Goal: Task Accomplishment & Management: Use online tool/utility

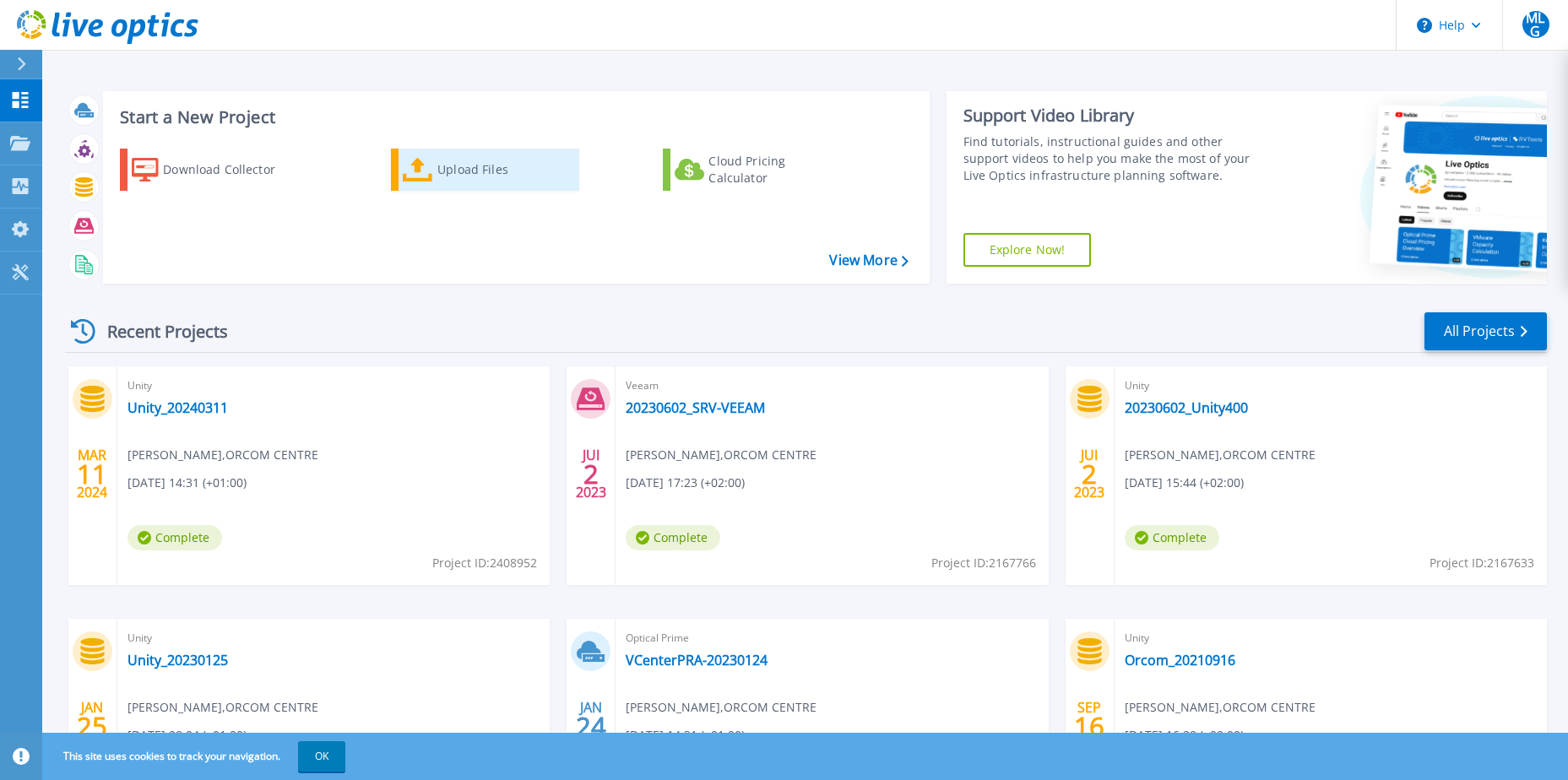
click at [466, 169] on div "Upload Files" at bounding box center [505, 170] width 135 height 34
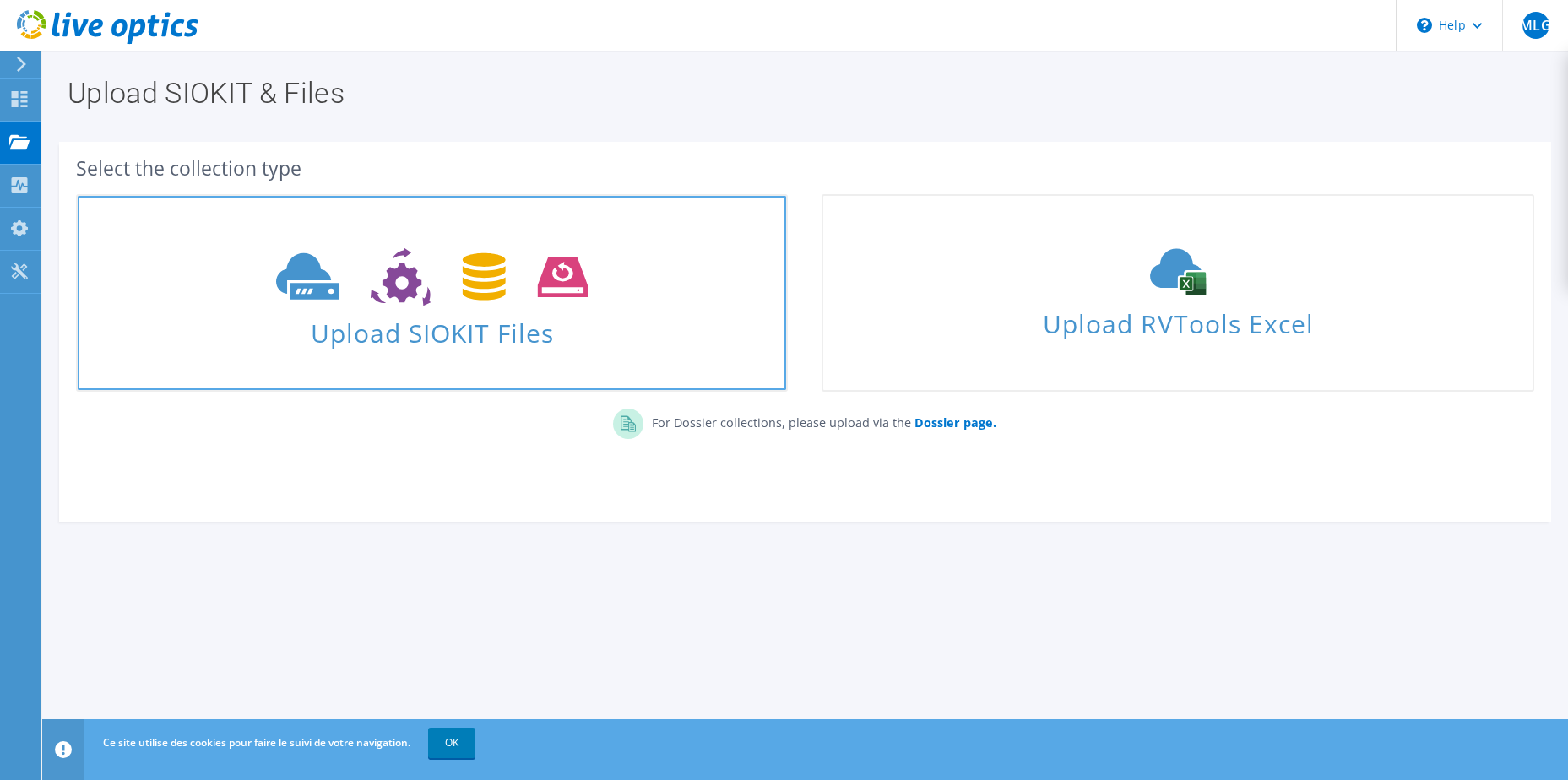
click at [491, 333] on span "Upload SIOKIT Files" at bounding box center [432, 328] width 709 height 36
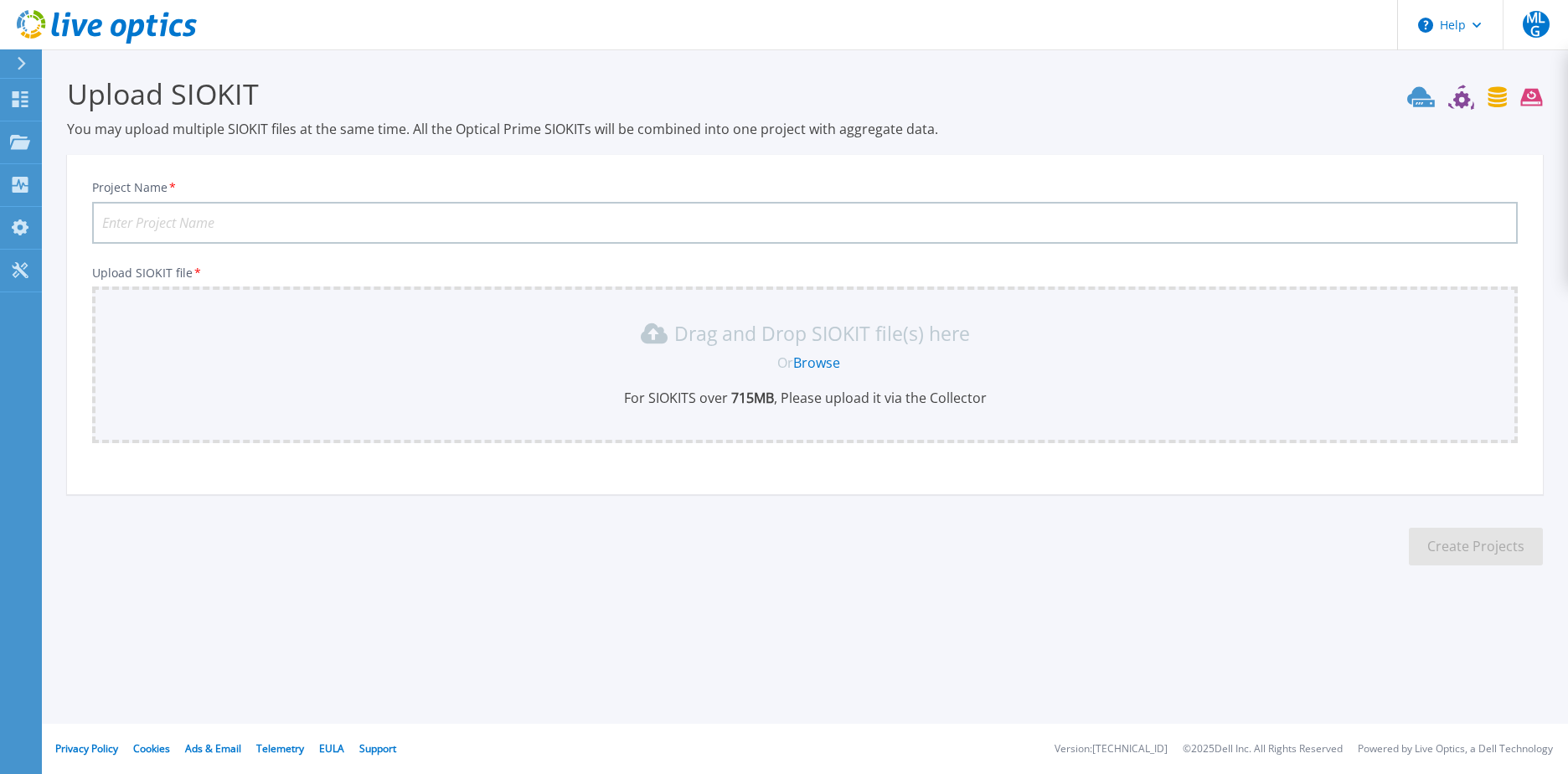
click at [223, 226] on input "Project Name *" at bounding box center [804, 223] width 1426 height 42
type input "Unity-20250225"
click at [825, 363] on link "Browse" at bounding box center [817, 363] width 47 height 19
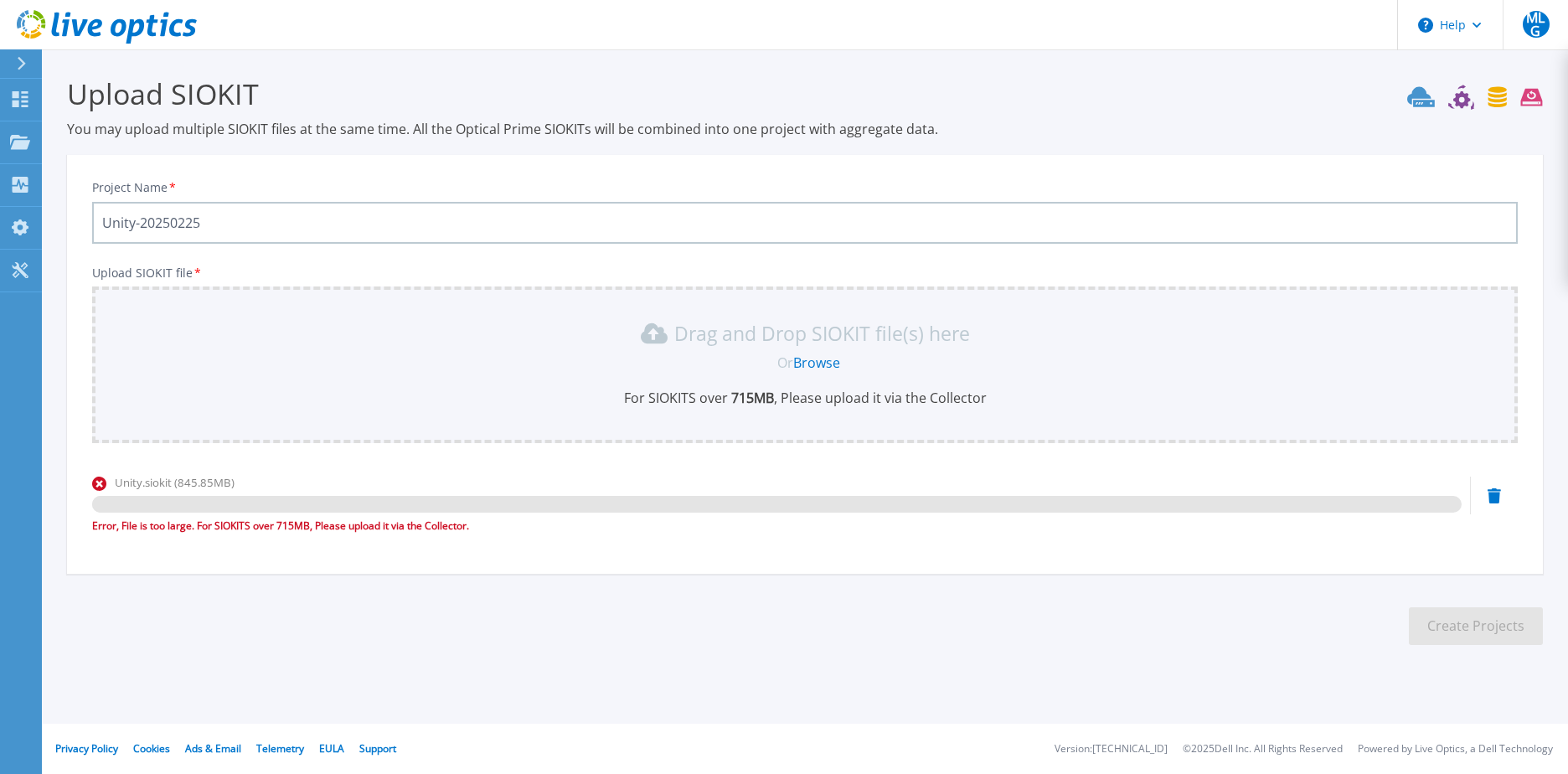
click at [1301, 111] on h3 "Upload SIOKIT" at bounding box center [804, 94] width 1476 height 38
click at [1421, 98] on icon at bounding box center [1421, 96] width 28 height 20
click at [1491, 499] on icon at bounding box center [1494, 495] width 13 height 15
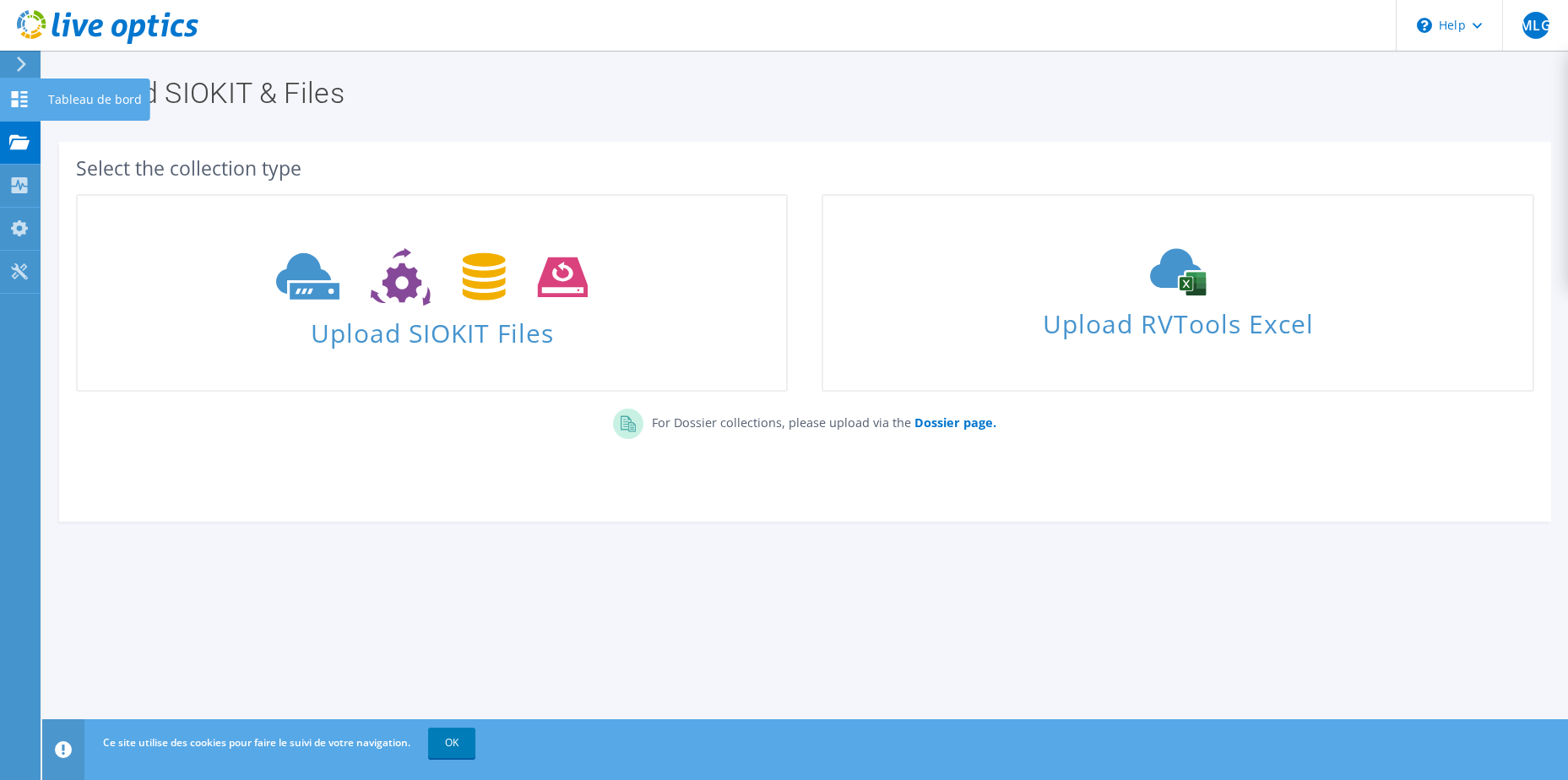
click at [26, 98] on icon at bounding box center [19, 100] width 21 height 16
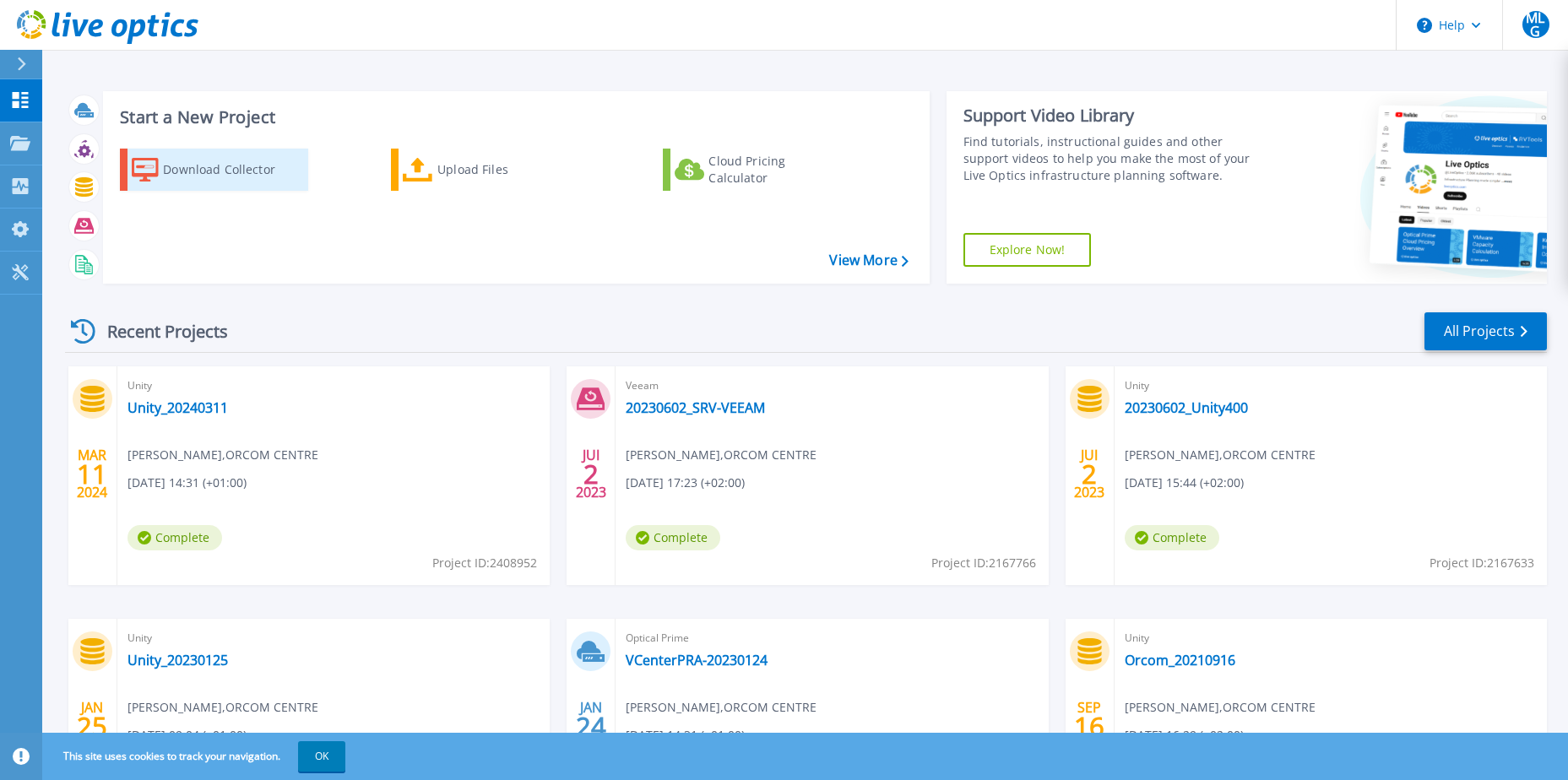
click at [186, 166] on div "Download Collector" at bounding box center [231, 170] width 135 height 34
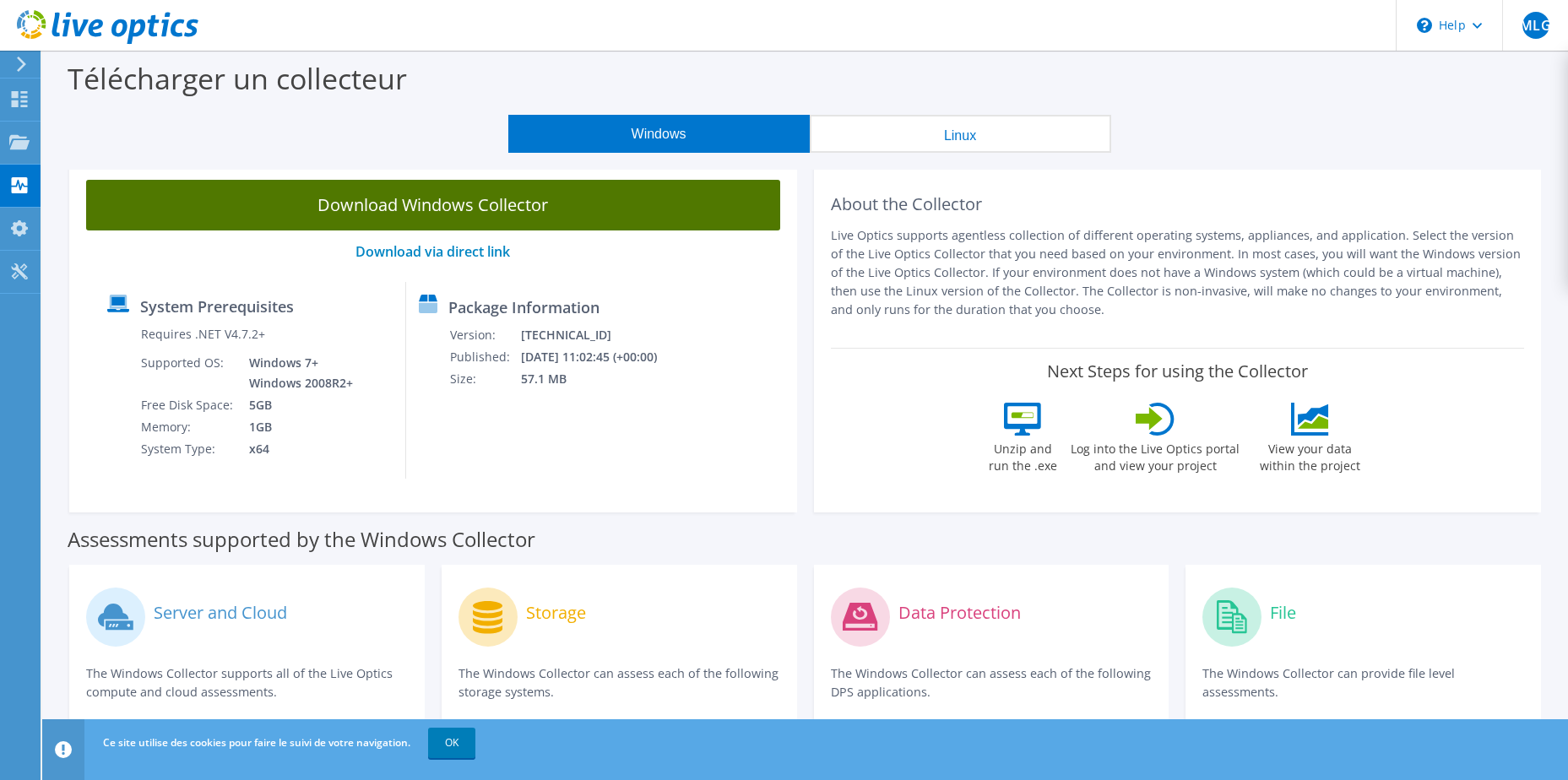
click at [471, 207] on link "Download Windows Collector" at bounding box center [433, 205] width 694 height 50
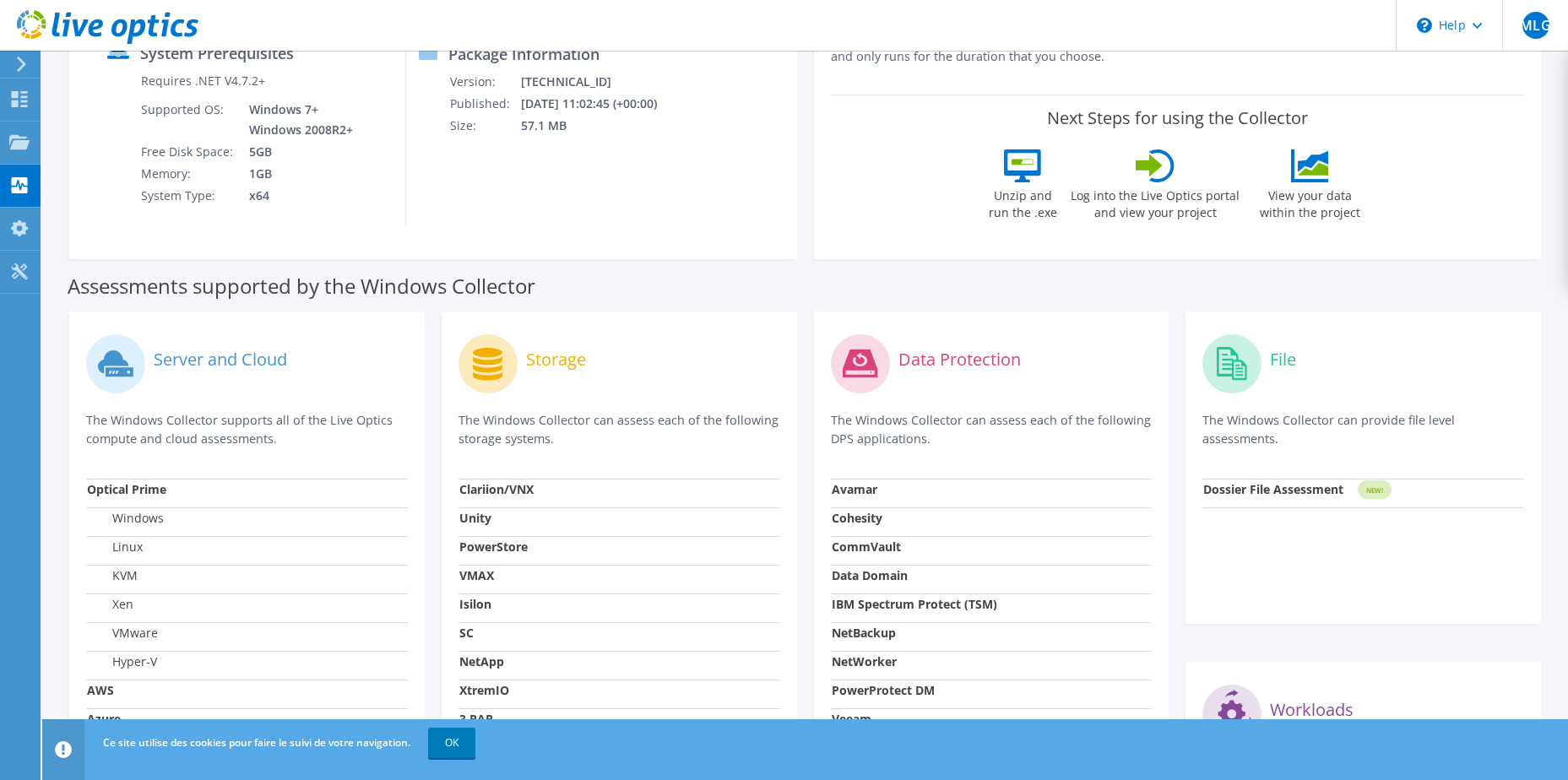
scroll to position [506, 0]
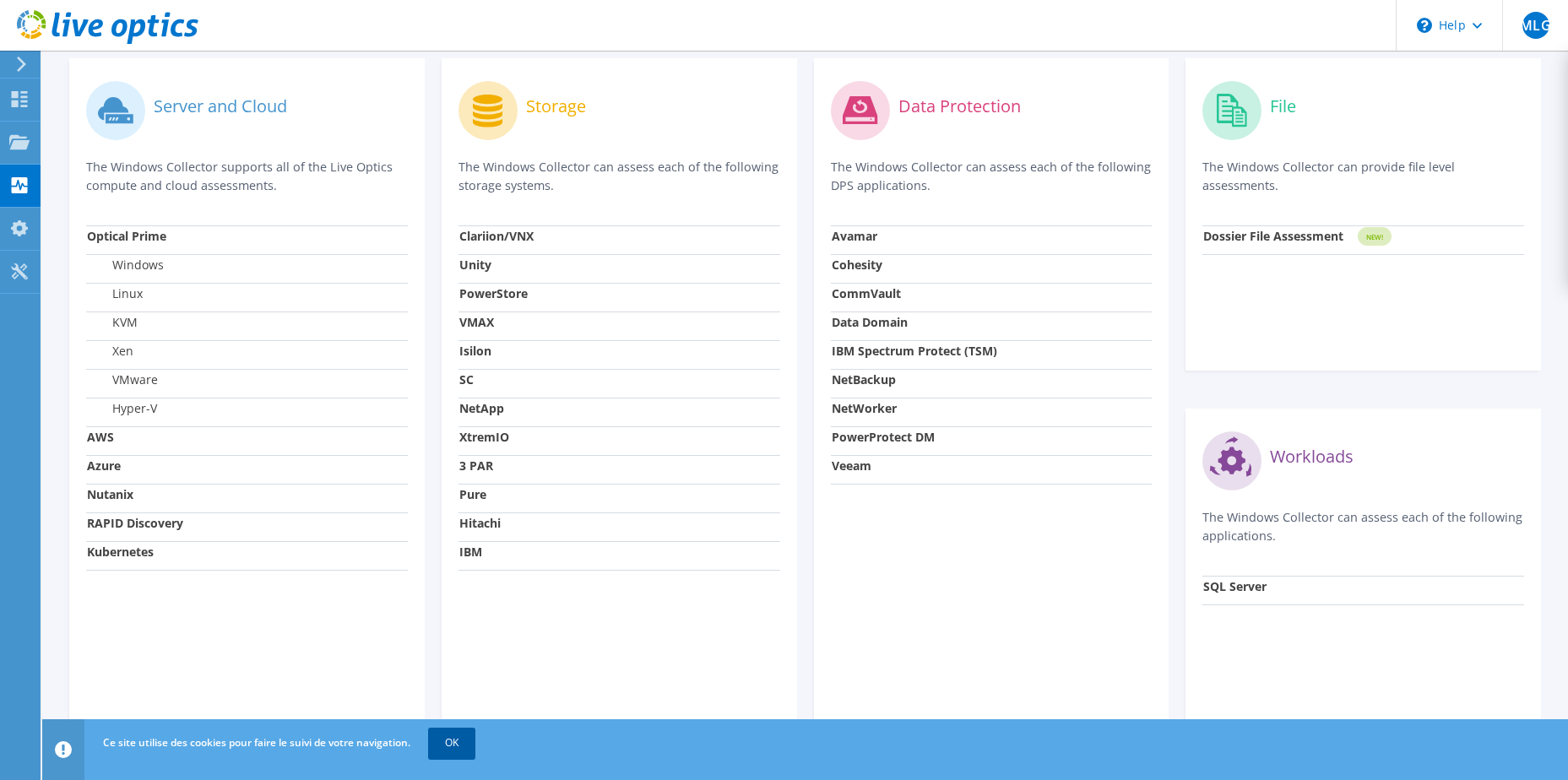
click at [459, 744] on link "OK" at bounding box center [452, 743] width 48 height 31
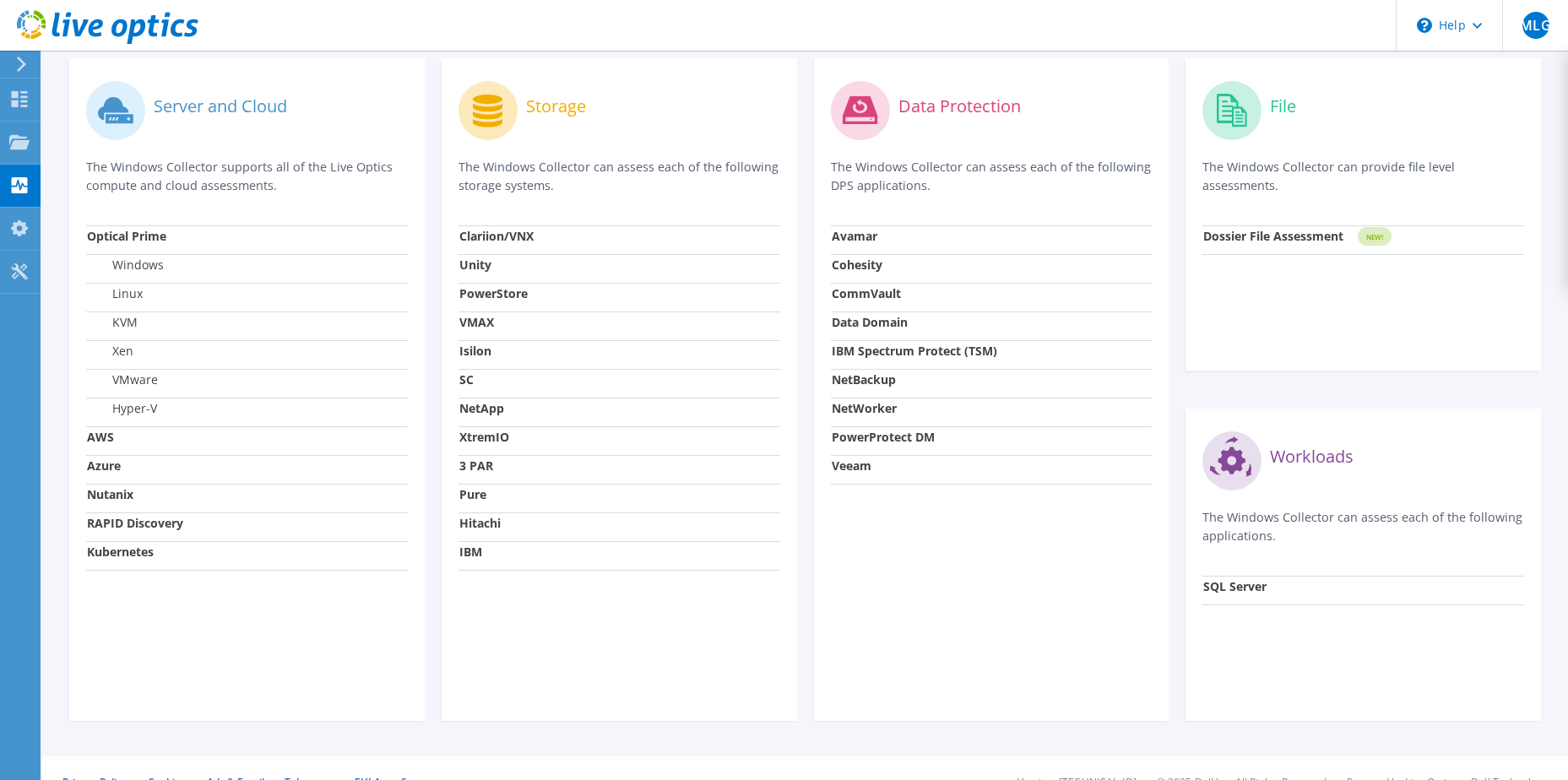
click at [145, 380] on label "VMware" at bounding box center [122, 380] width 71 height 17
click at [17, 101] on use at bounding box center [20, 100] width 16 height 16
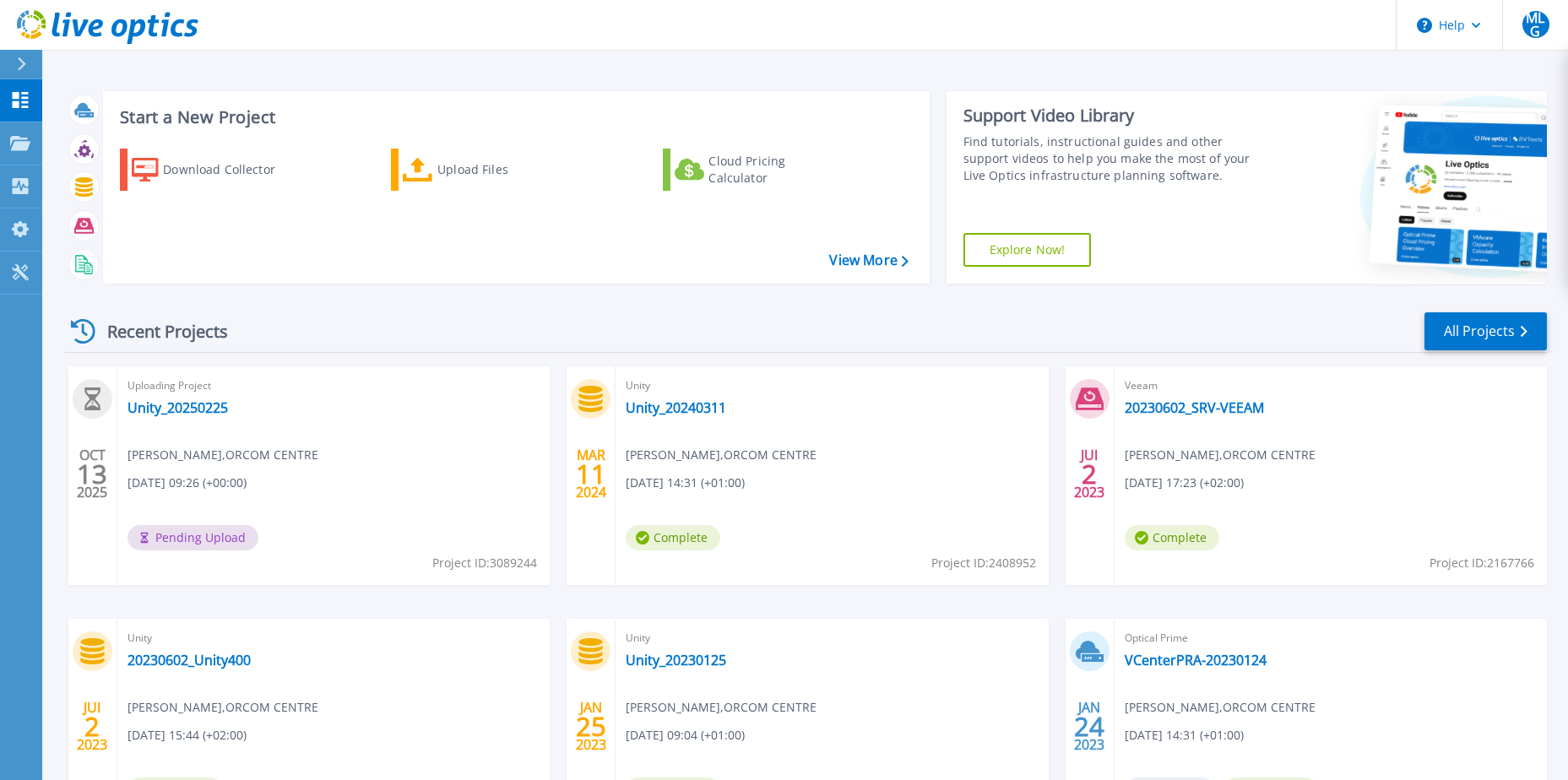
click at [680, 289] on div "Start a New Project Download Collector Upload Files Cloud Pricing Calculator Vi…" at bounding box center [806, 188] width 1482 height 220
click at [204, 409] on link "Unity_20250225" at bounding box center [178, 408] width 101 height 17
click at [847, 312] on div "Recent Projects All Projects" at bounding box center [806, 331] width 1482 height 42
click at [394, 304] on div "Recent Projects All Projects OCT 13 2025 Unity Unity_20250225 Marc LE GALL , OR…" at bounding box center [806, 591] width 1482 height 588
click at [423, 290] on div "Start a New Project Download Collector Upload Files Cloud Pricing Calculator Vi…" at bounding box center [806, 188] width 1482 height 220
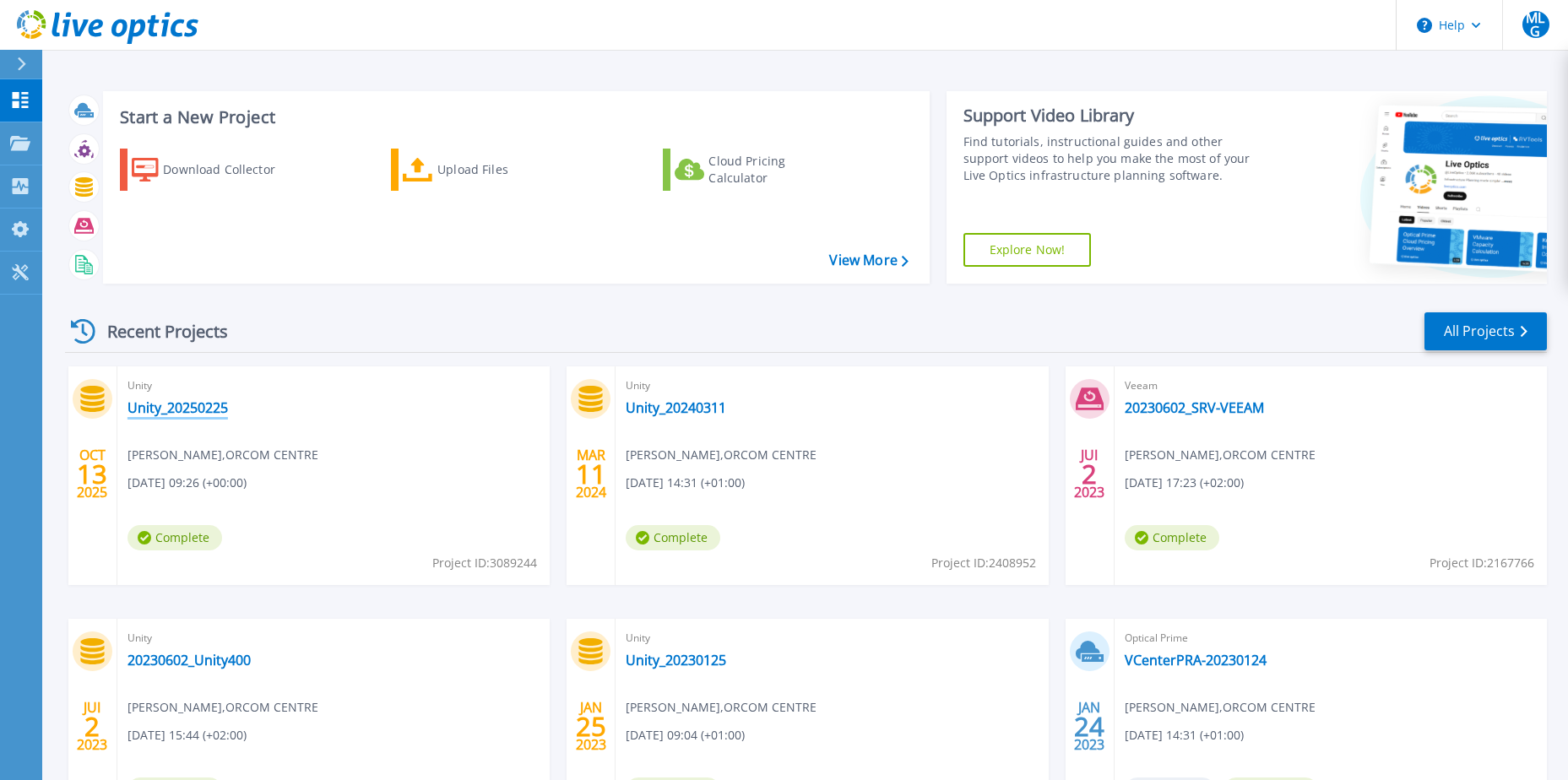
click at [178, 405] on link "Unity_20250225" at bounding box center [178, 408] width 101 height 17
